Goal: Task Accomplishment & Management: Manage account settings

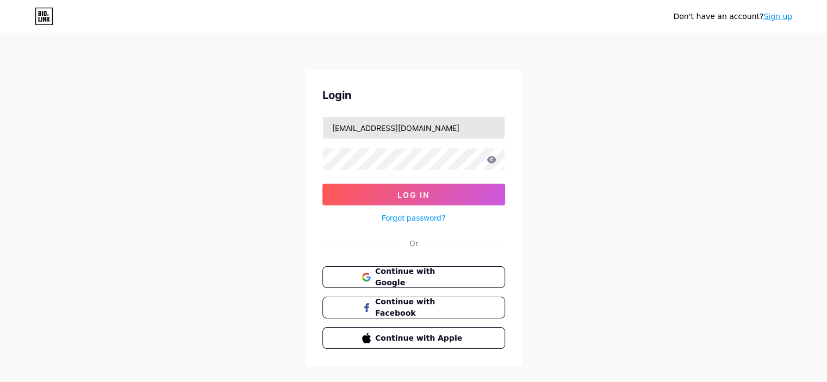
click at [388, 134] on input "[EMAIL_ADDRESS][DOMAIN_NAME]" at bounding box center [414, 128] width 182 height 22
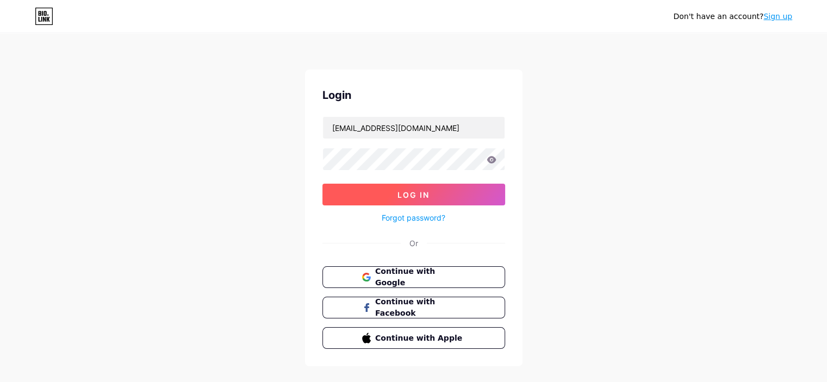
click at [370, 203] on button "Log In" at bounding box center [414, 195] width 183 height 22
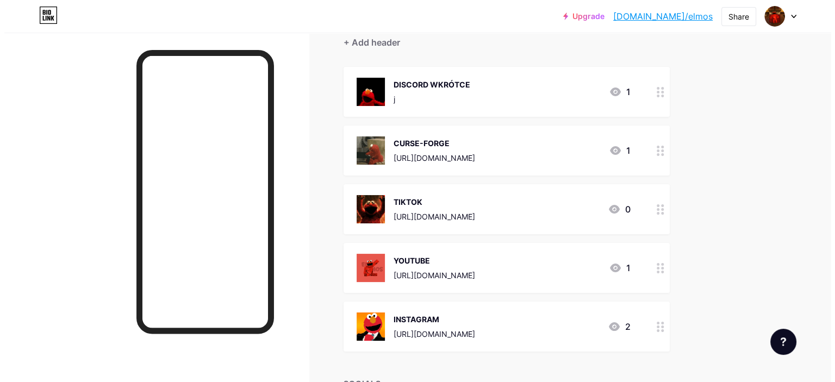
scroll to position [109, 0]
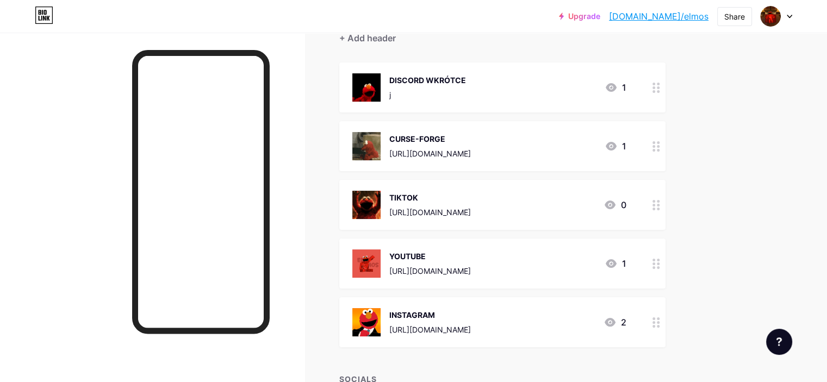
click at [471, 269] on div "[URL][DOMAIN_NAME]" at bounding box center [430, 270] width 82 height 11
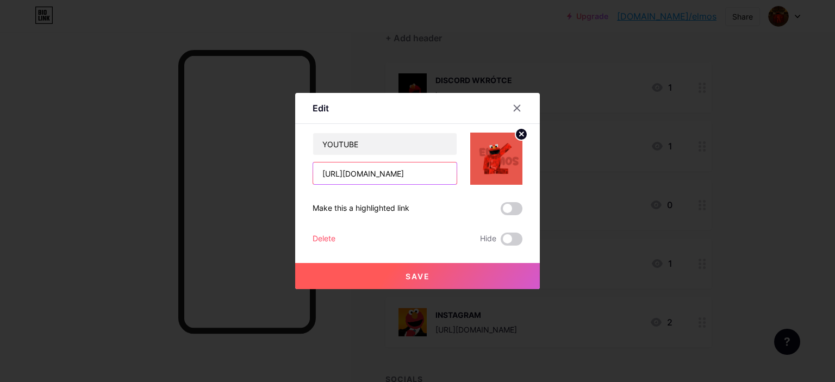
click at [397, 172] on input "[URL][DOMAIN_NAME]" at bounding box center [385, 174] width 144 height 22
drag, startPoint x: 451, startPoint y: 175, endPoint x: 249, endPoint y: 162, distance: 202.2
click at [249, 162] on div "Edit Content YouTube Play YouTube video without leaving your page. ADD Vimeo Pl…" at bounding box center [417, 191] width 835 height 382
type input "elp"
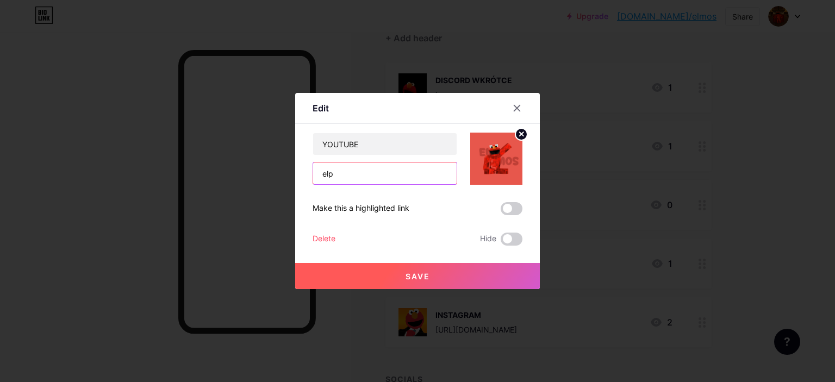
drag, startPoint x: 405, startPoint y: 171, endPoint x: 187, endPoint y: 160, distance: 218.3
click at [187, 160] on div "Edit Content YouTube Play YouTube video without leaving your page. ADD Vimeo Pl…" at bounding box center [417, 191] width 835 height 382
paste input "[URL][DOMAIN_NAME]"
type input "[URL][DOMAIN_NAME]"
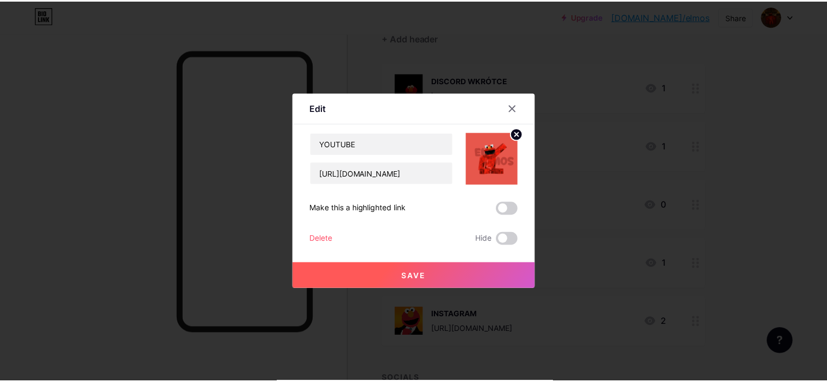
scroll to position [0, 0]
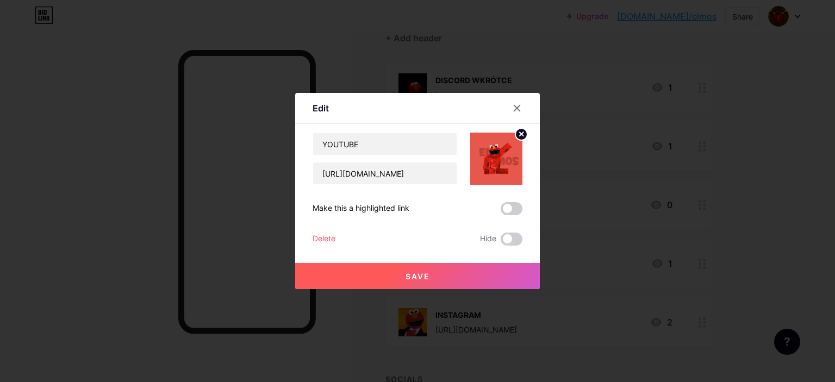
click at [463, 277] on button "Save" at bounding box center [417, 276] width 245 height 26
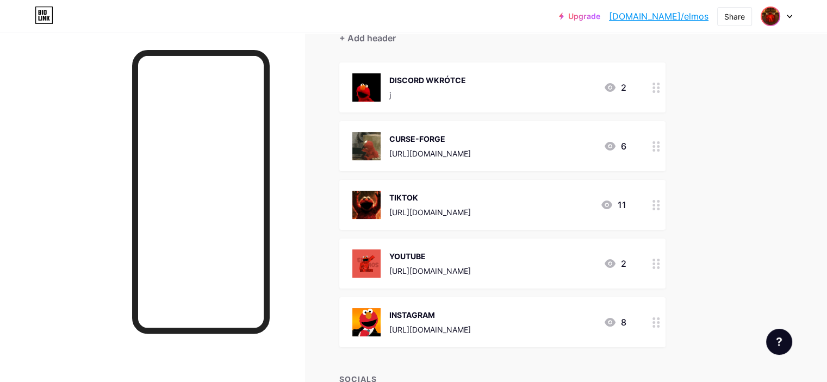
click at [770, 19] on img at bounding box center [770, 16] width 17 height 17
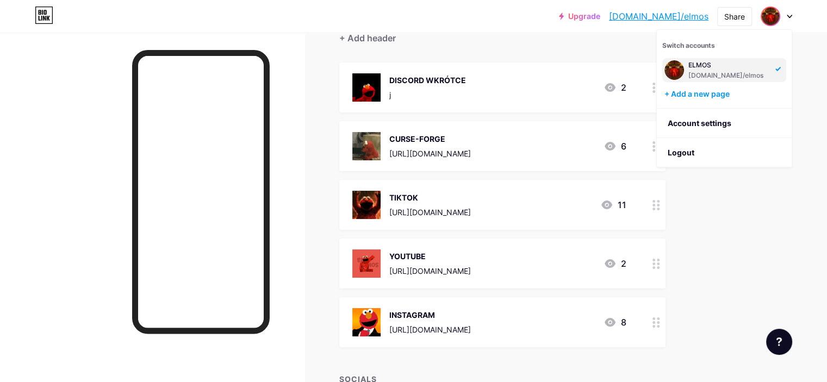
click at [770, 19] on img at bounding box center [770, 16] width 17 height 17
